Goal: Task Accomplishment & Management: Manage account settings

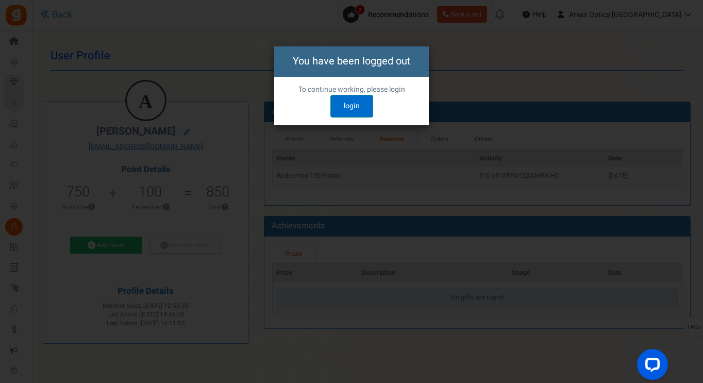
click at [352, 108] on link "login" at bounding box center [351, 106] width 43 height 23
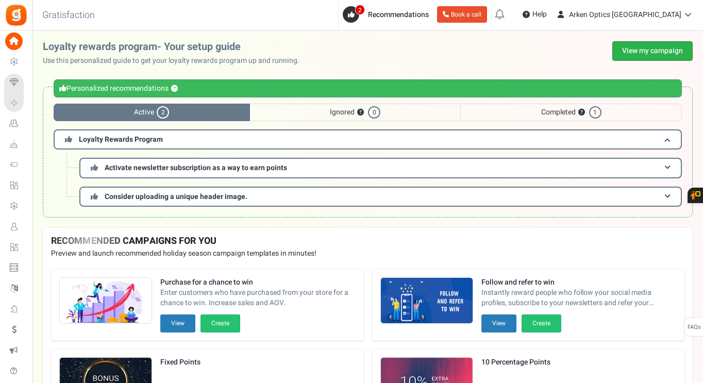
click at [652, 50] on link "View my campaign" at bounding box center [652, 51] width 80 height 20
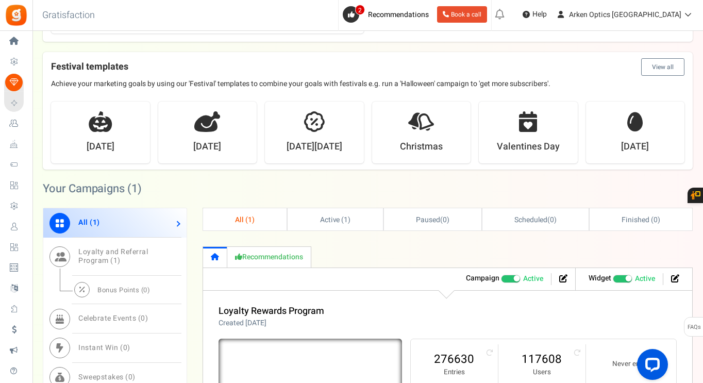
scroll to position [412, 0]
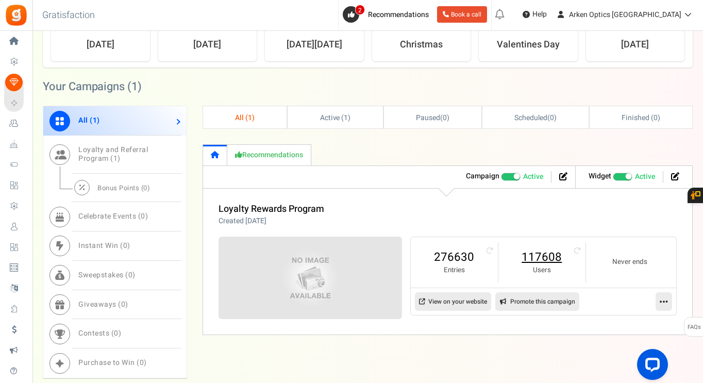
click at [529, 260] on link "117608" at bounding box center [541, 257] width 66 height 16
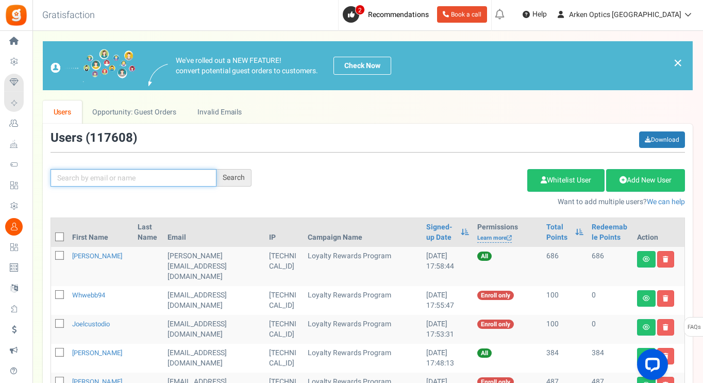
click at [148, 175] on input "text" at bounding box center [133, 178] width 166 height 18
paste input "[EMAIL_ADDRESS][DOMAIN_NAME]"
type input "[EMAIL_ADDRESS][DOMAIN_NAME]"
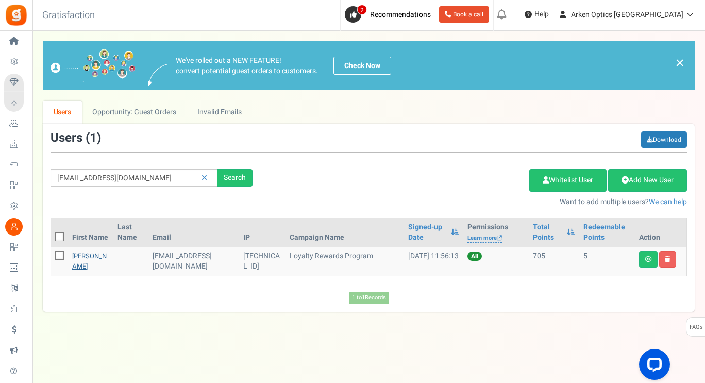
click at [87, 264] on link "[PERSON_NAME]" at bounding box center [89, 261] width 35 height 20
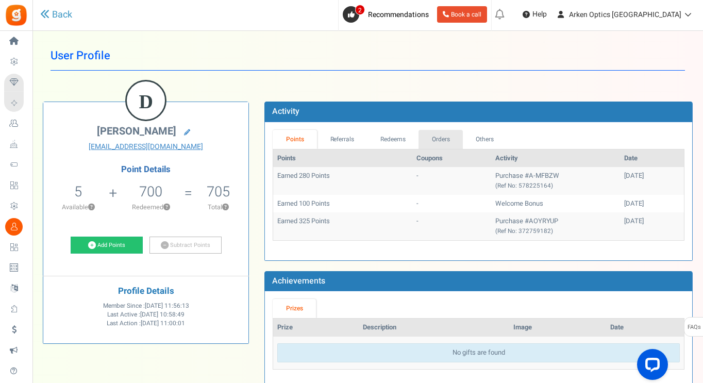
click at [460, 134] on link "Orders" at bounding box center [440, 139] width 44 height 19
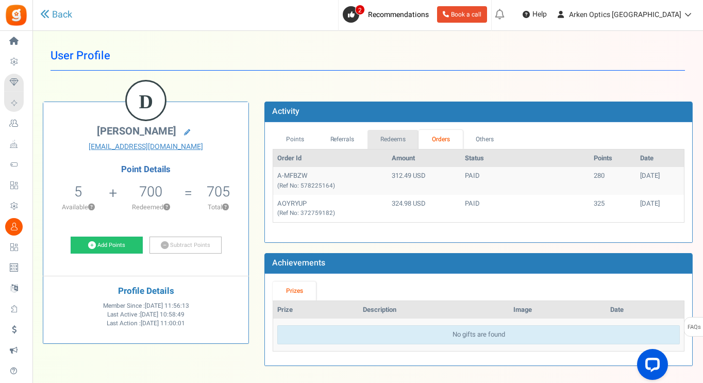
click at [393, 138] on link "Redeems" at bounding box center [393, 139] width 52 height 19
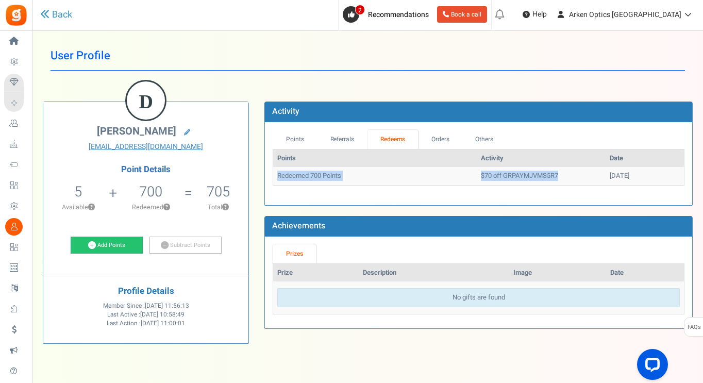
drag, startPoint x: 534, startPoint y: 172, endPoint x: 277, endPoint y: 175, distance: 257.5
click at [277, 175] on tr "Redeemed 700 Points $70 off GRPAYMJVMS5R7 [DATE]" at bounding box center [478, 176] width 410 height 18
click at [665, 177] on td "[DATE]" at bounding box center [644, 176] width 78 height 18
drag, startPoint x: 538, startPoint y: 172, endPoint x: 477, endPoint y: 181, distance: 61.0
click at [477, 181] on td "$70 off GRPAYMJVMS5R7" at bounding box center [540, 176] width 129 height 18
